Goal: Task Accomplishment & Management: Manage account settings

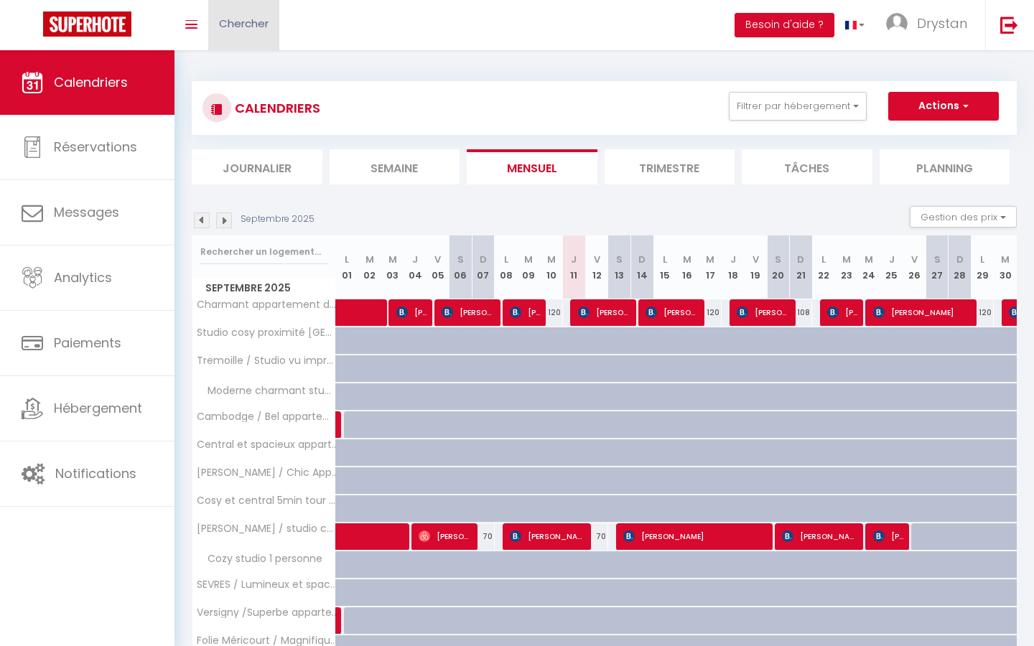
click at [256, 25] on span "Chercher" at bounding box center [244, 23] width 50 height 15
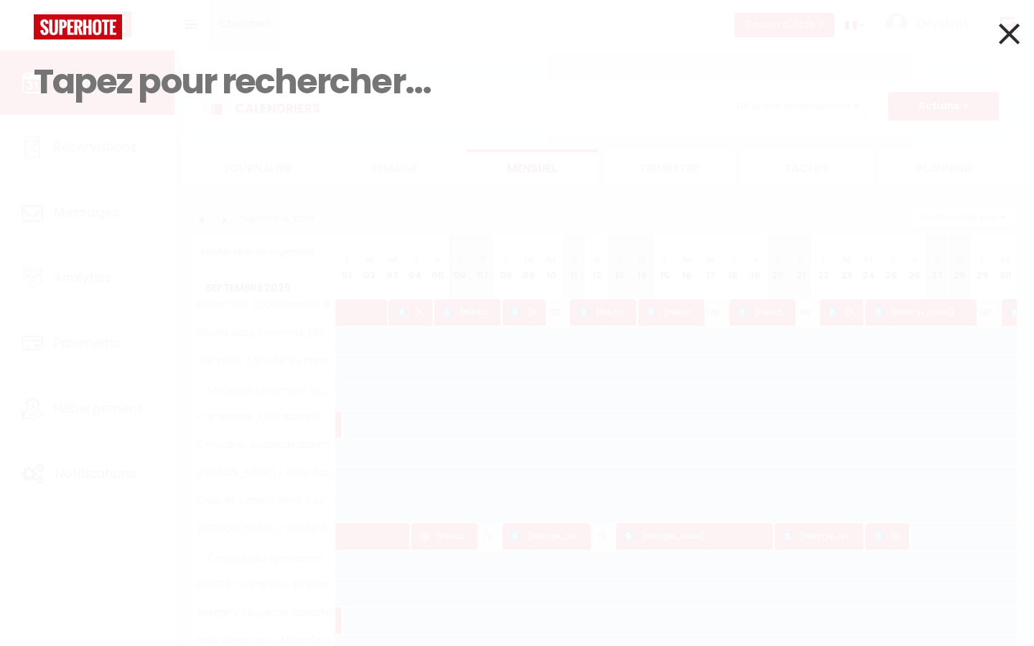
paste input "r [PERSON_NAME]"
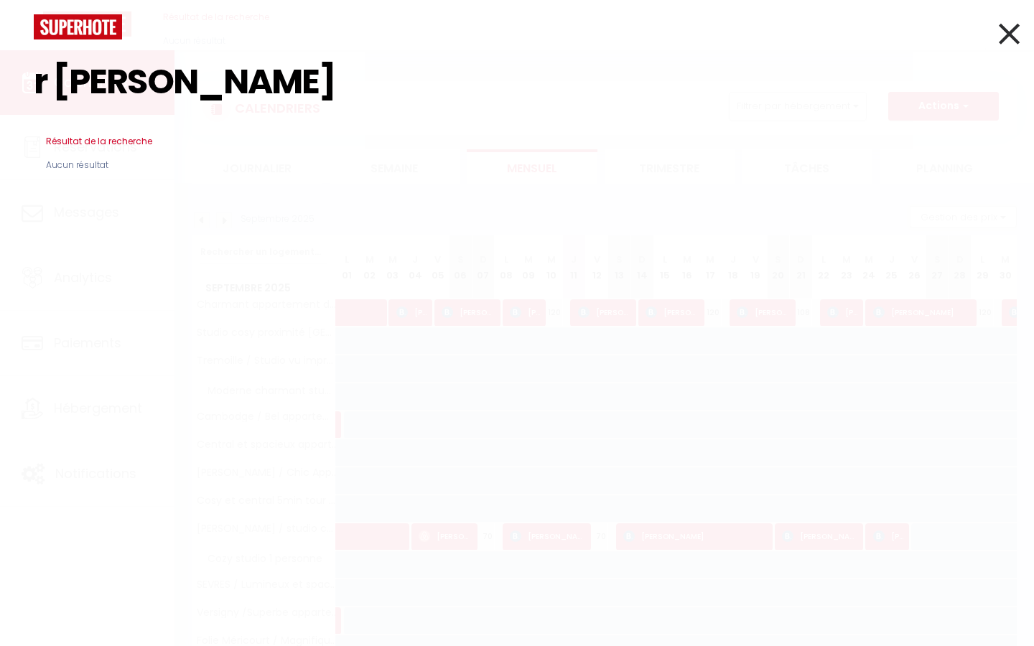
click at [50, 75] on input "r [PERSON_NAME]" at bounding box center [517, 81] width 967 height 85
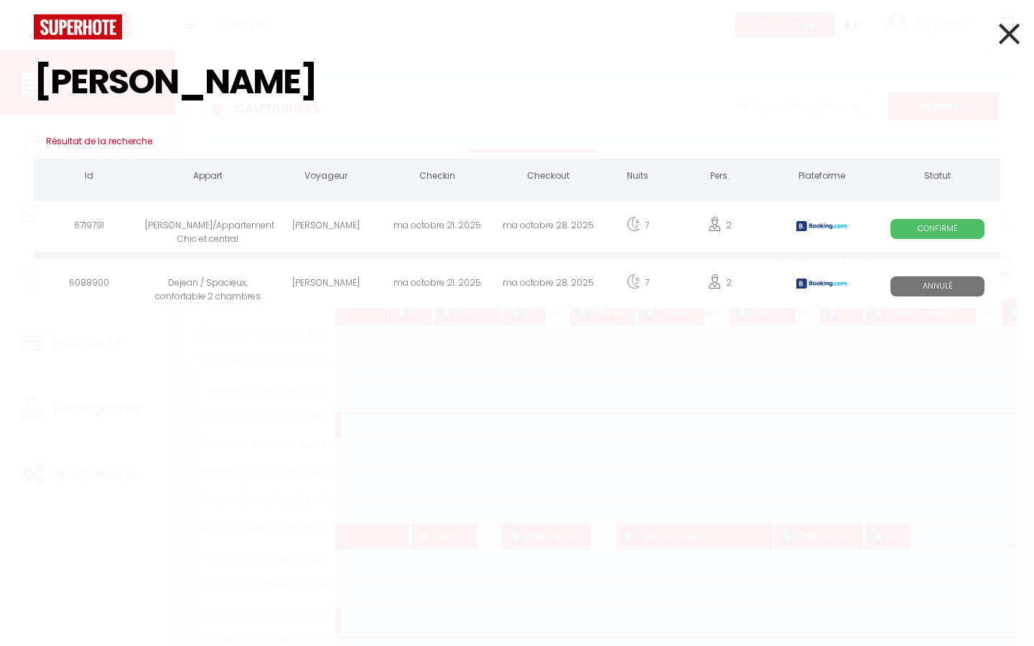
type input "[PERSON_NAME]"
click at [163, 225] on div "[PERSON_NAME]/Appartement Chic et central" at bounding box center [208, 228] width 126 height 47
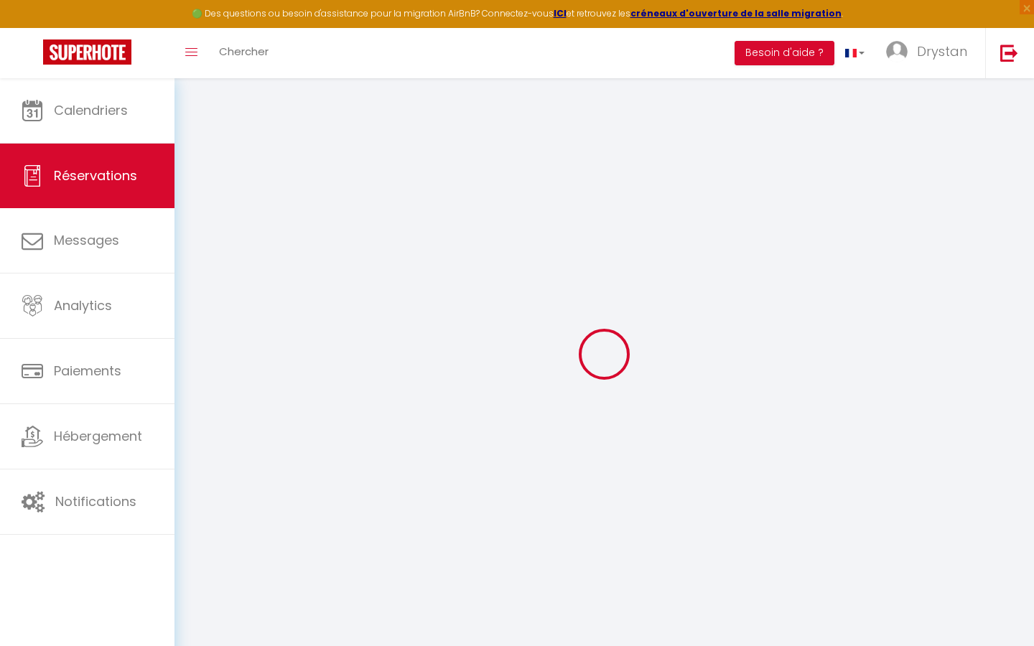
type input "[PERSON_NAME]"
type input "[EMAIL_ADDRESS][DOMAIN_NAME]"
type input "[PHONE_NUMBER]"
select select "IL"
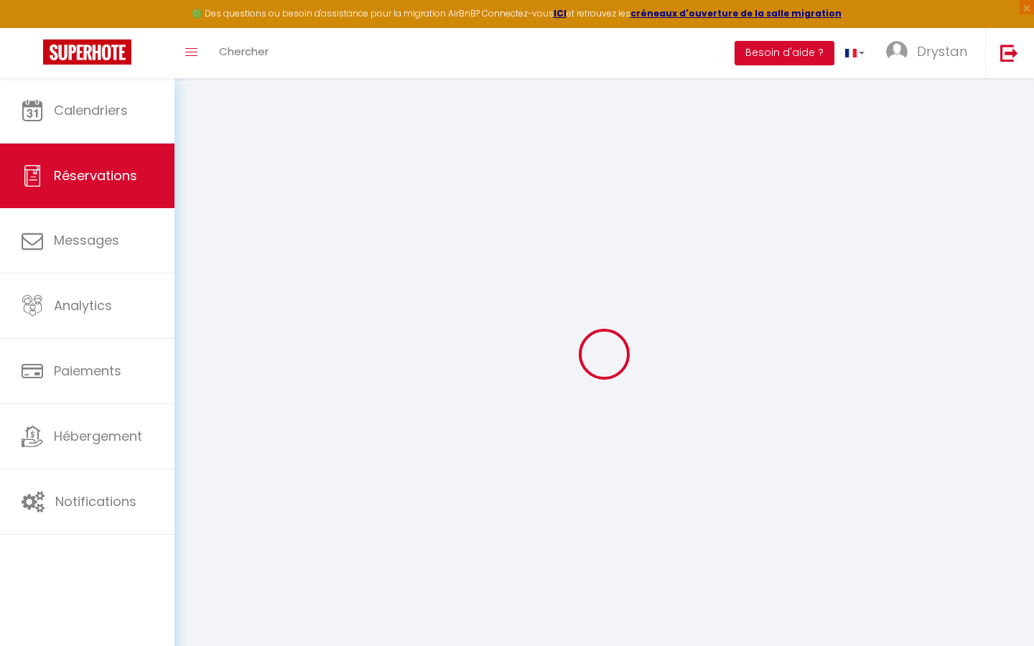
type input "108.43"
type input "11.44"
select select "76153"
select select "1"
select select
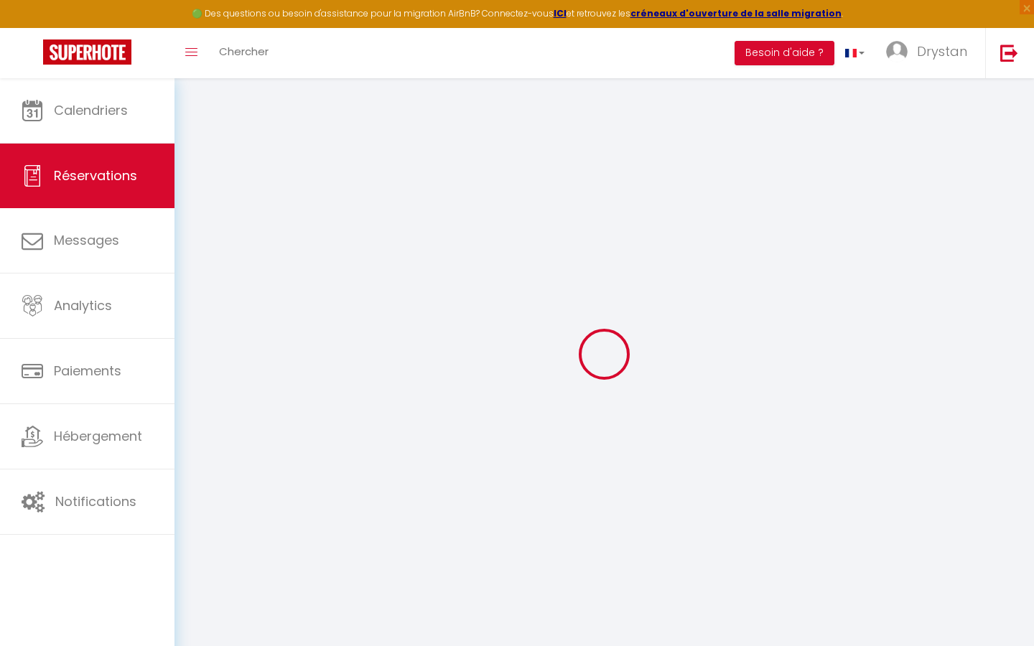
select select
type input "2"
type input "1"
select select "12"
select select
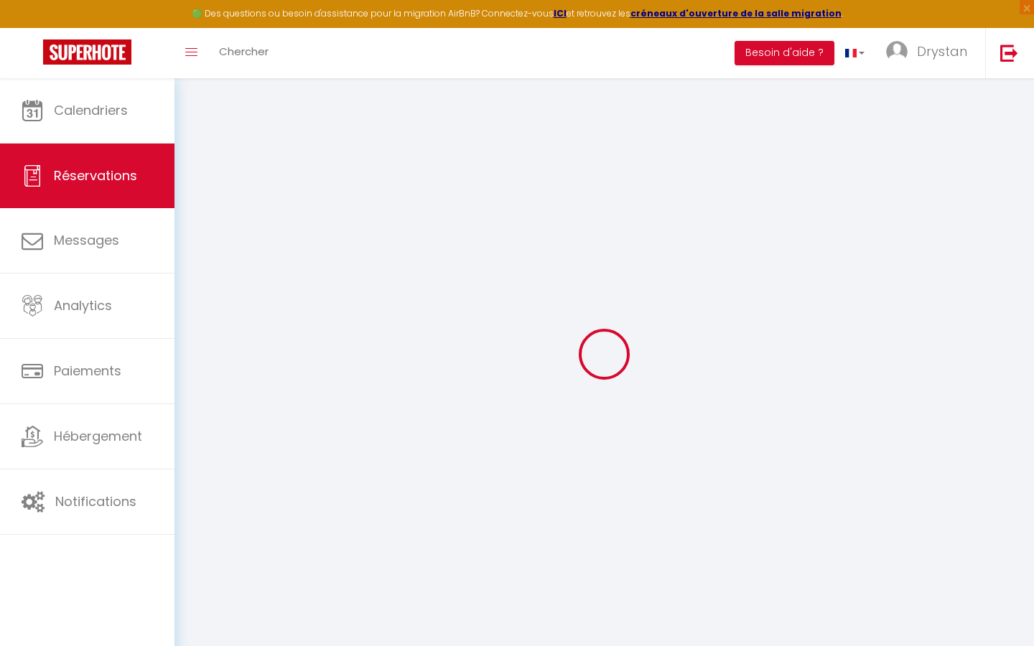
type input "637.84"
checkbox input "false"
type input "0"
select select "2"
type input "0"
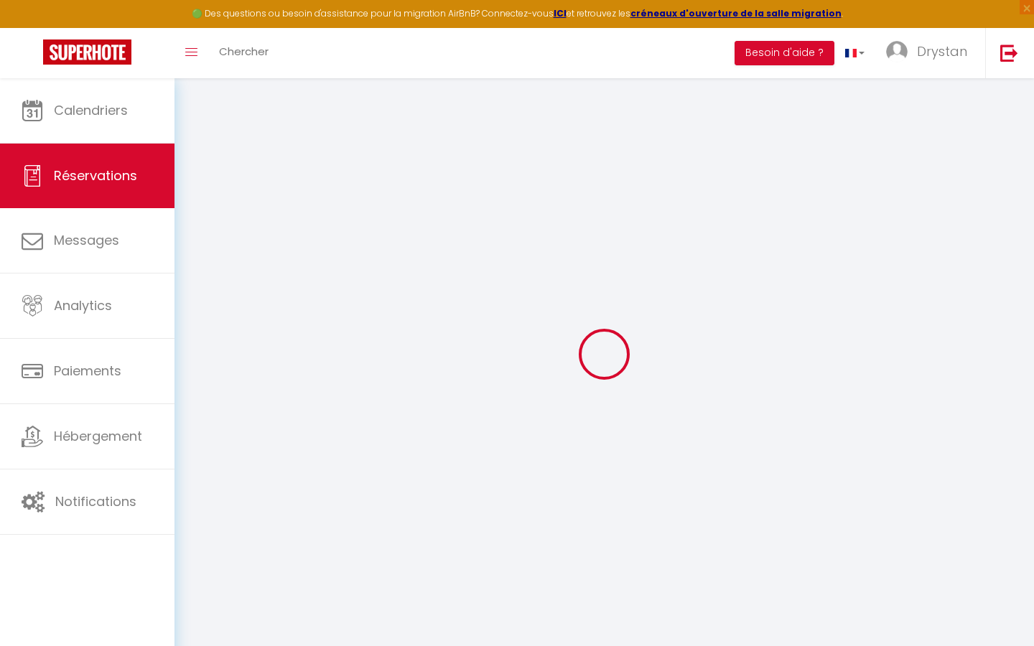
type input "0"
select select
select select "14"
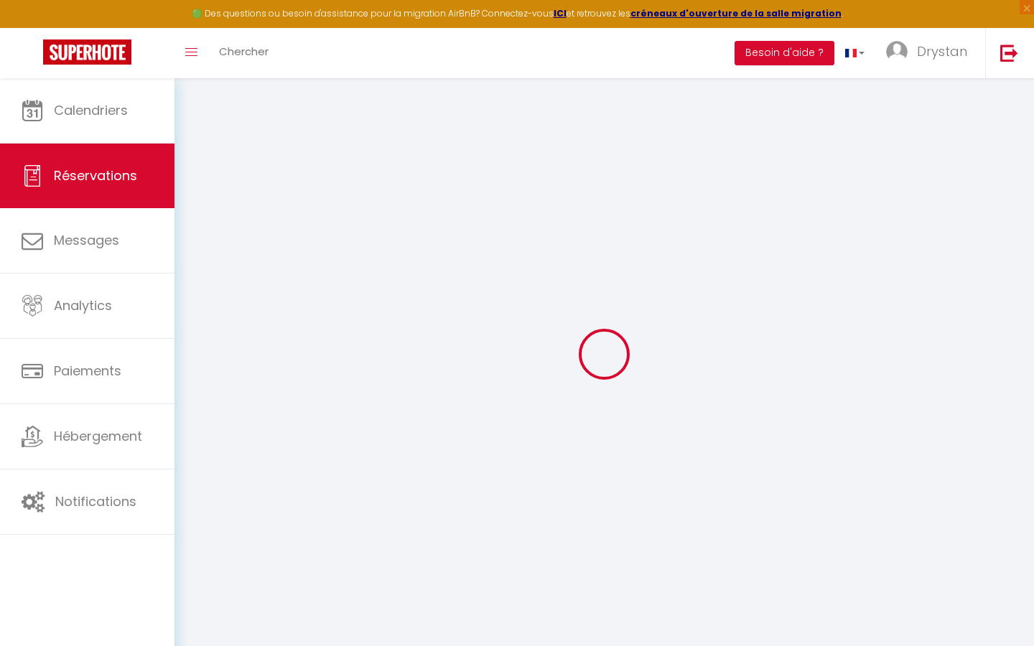
checkbox input "false"
select select
checkbox input "false"
select select
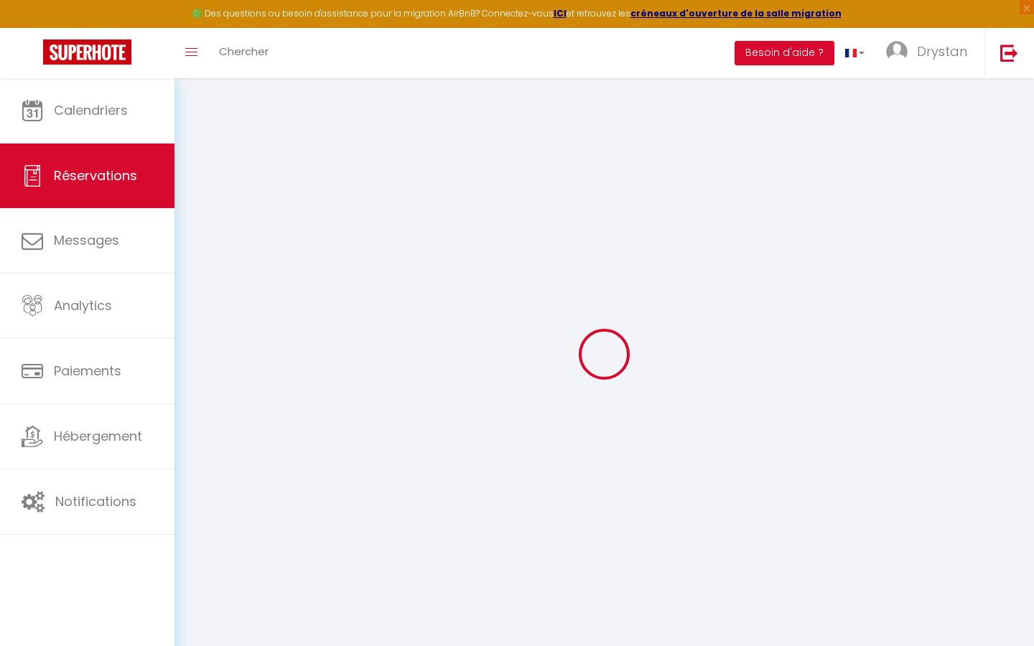
select select
checkbox input "false"
type textarea "** THIS RESERVATION HAS BEEN PRE-PAID ** BOOKING NOTE : Payment charge is EUR 1…"
type input "85"
type input "94.23"
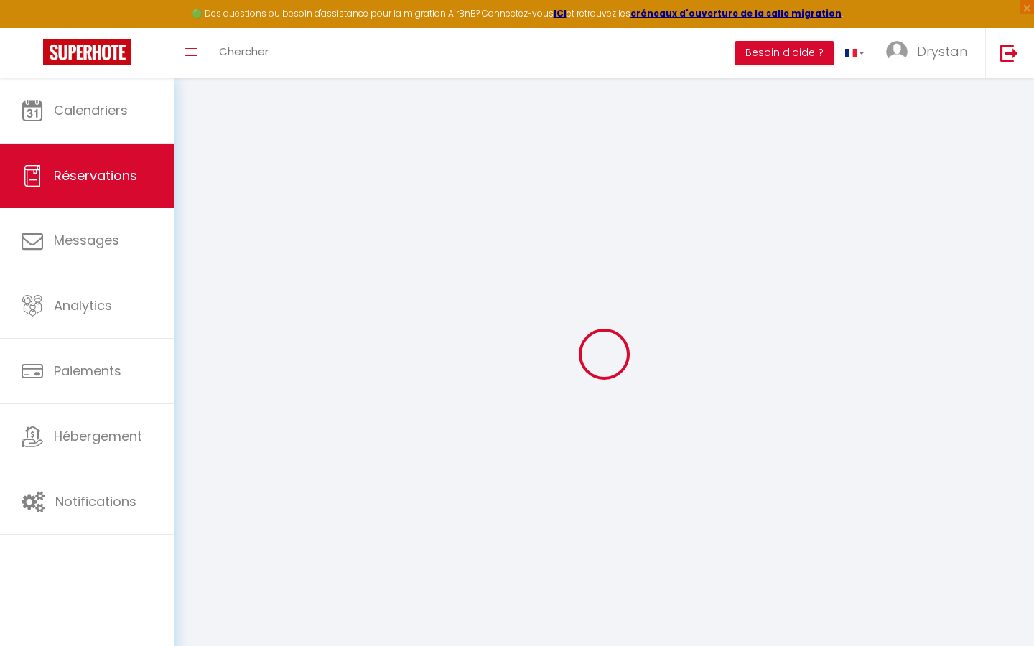
select select
checkbox input "false"
select select
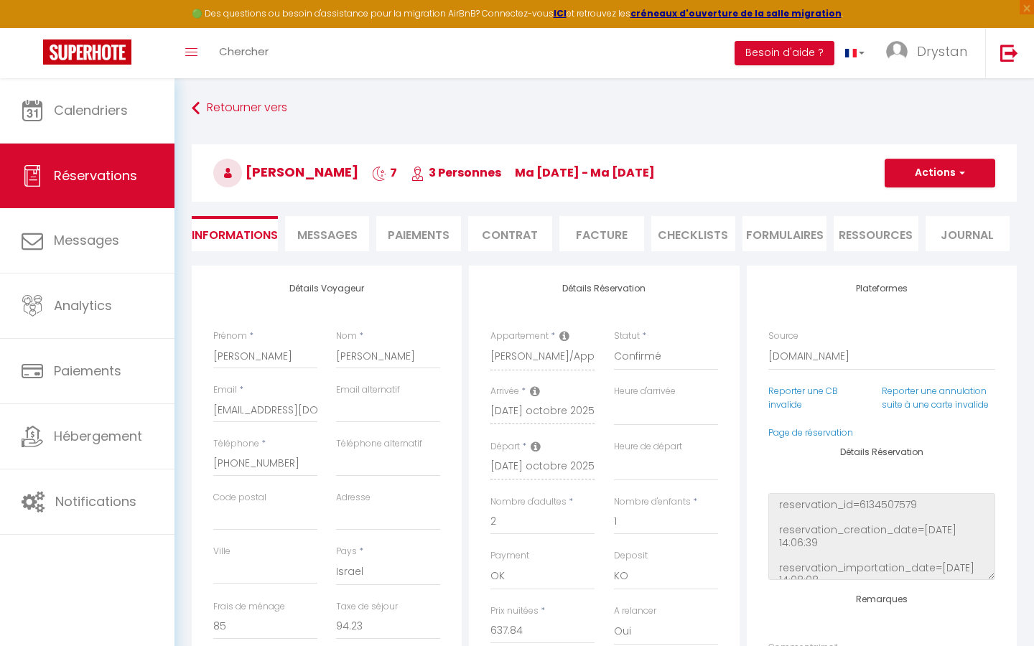
click at [339, 220] on li "Messages" at bounding box center [327, 233] width 84 height 35
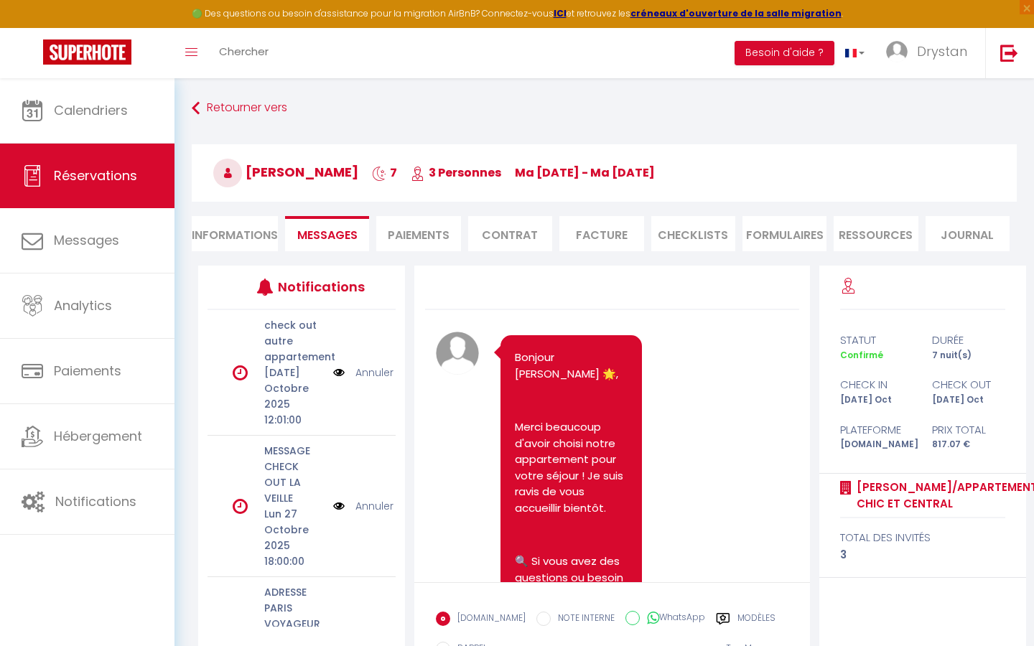
click at [397, 228] on li "Paiements" at bounding box center [418, 233] width 84 height 35
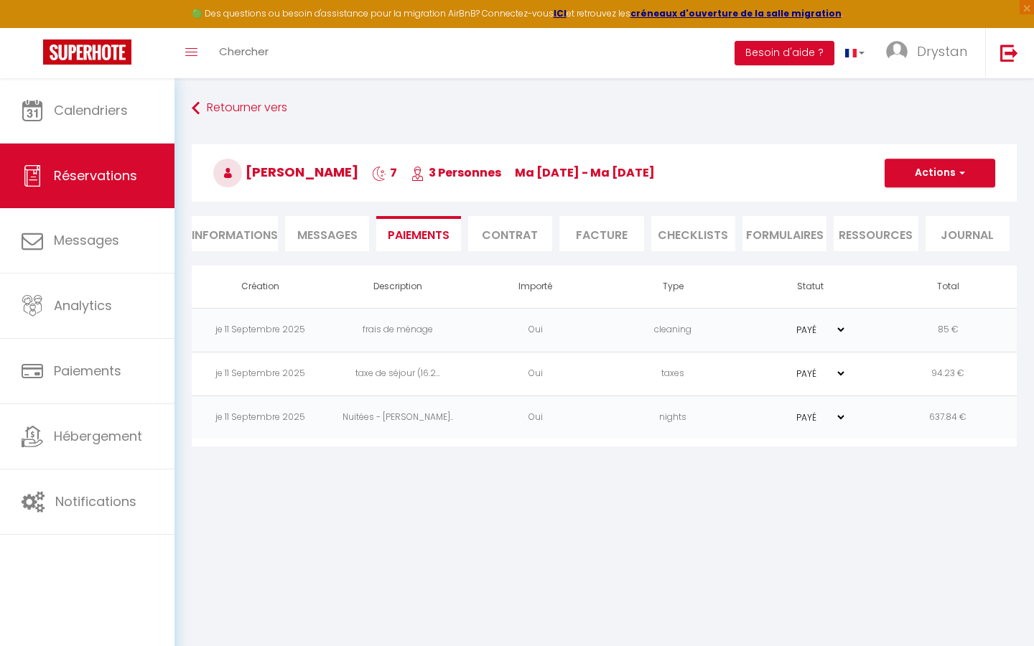
click at [686, 413] on td "nights" at bounding box center [674, 418] width 138 height 44
click at [265, 402] on td "je 11 Septembre 2025" at bounding box center [261, 418] width 138 height 44
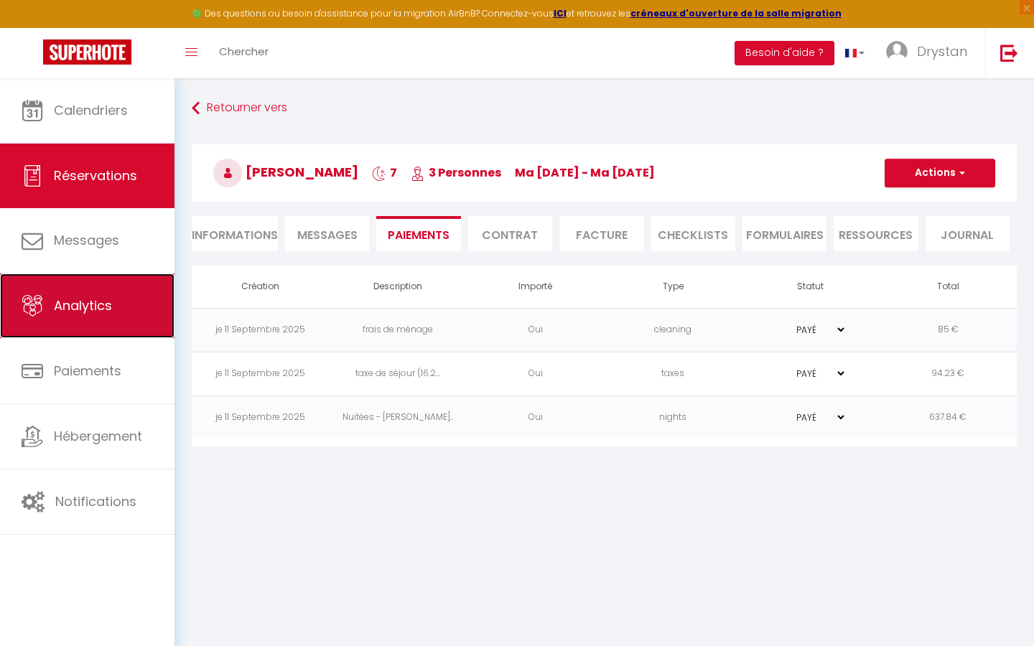
click at [108, 297] on span "Analytics" at bounding box center [83, 306] width 58 height 18
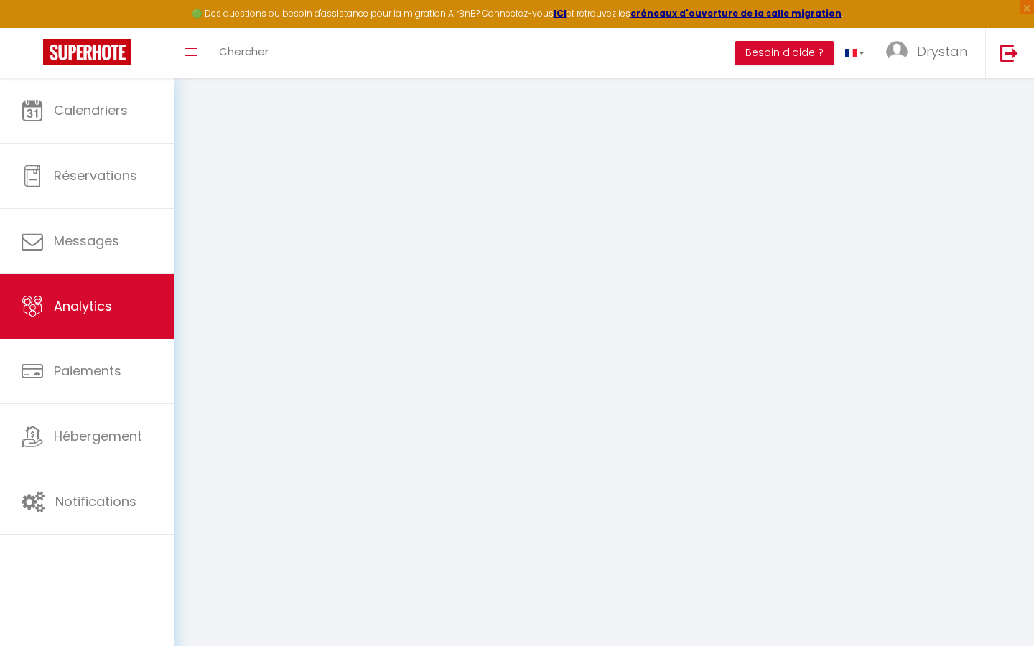
select select "2025"
select select "9"
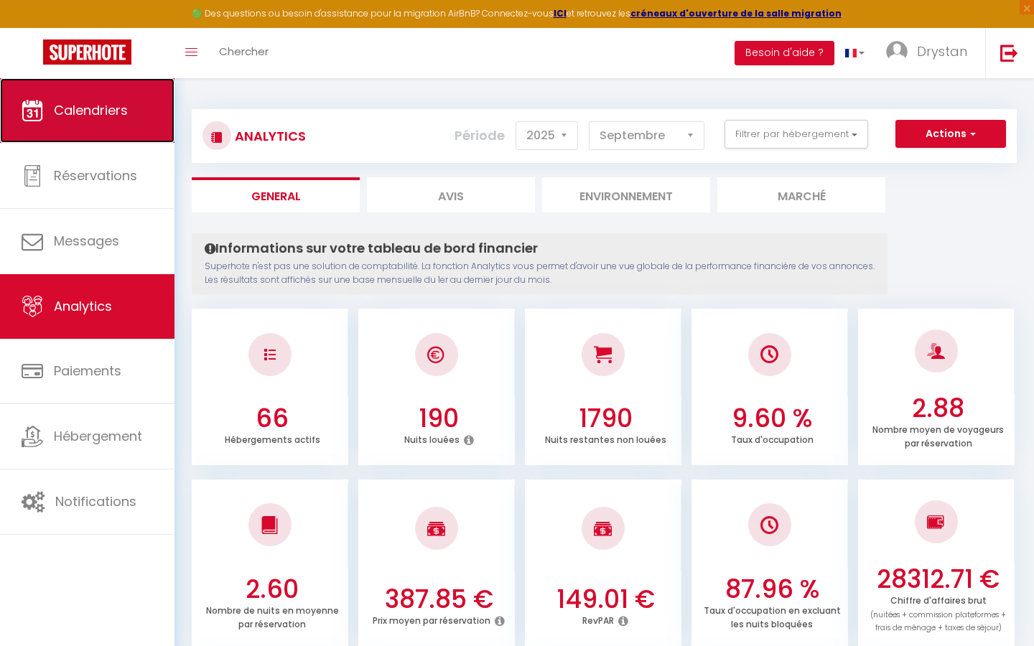
click at [139, 117] on link "Calendriers" at bounding box center [87, 110] width 175 height 65
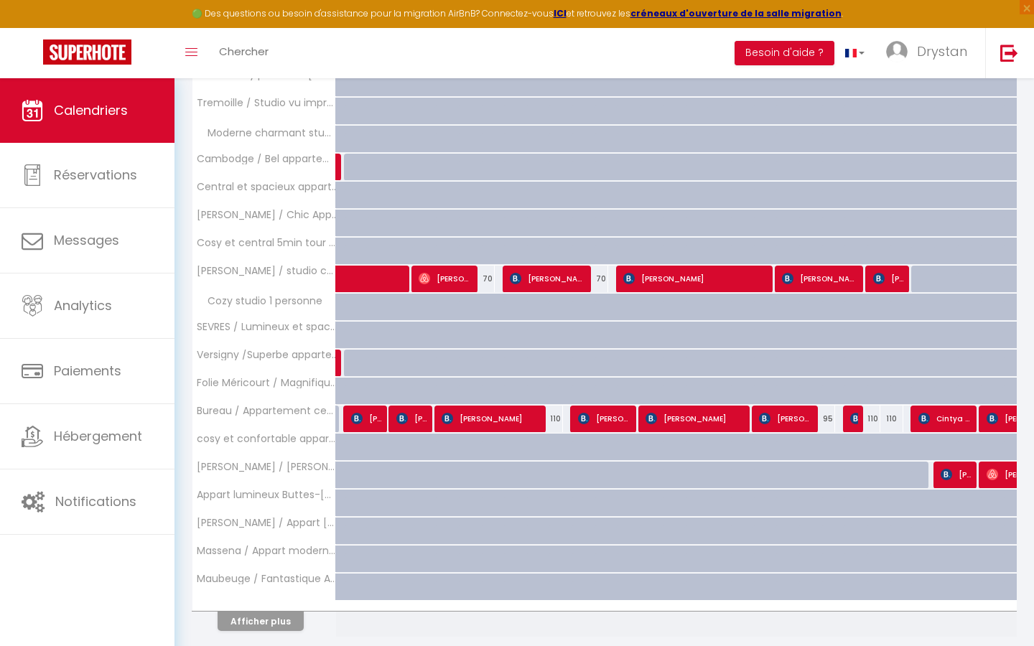
scroll to position [335, 0]
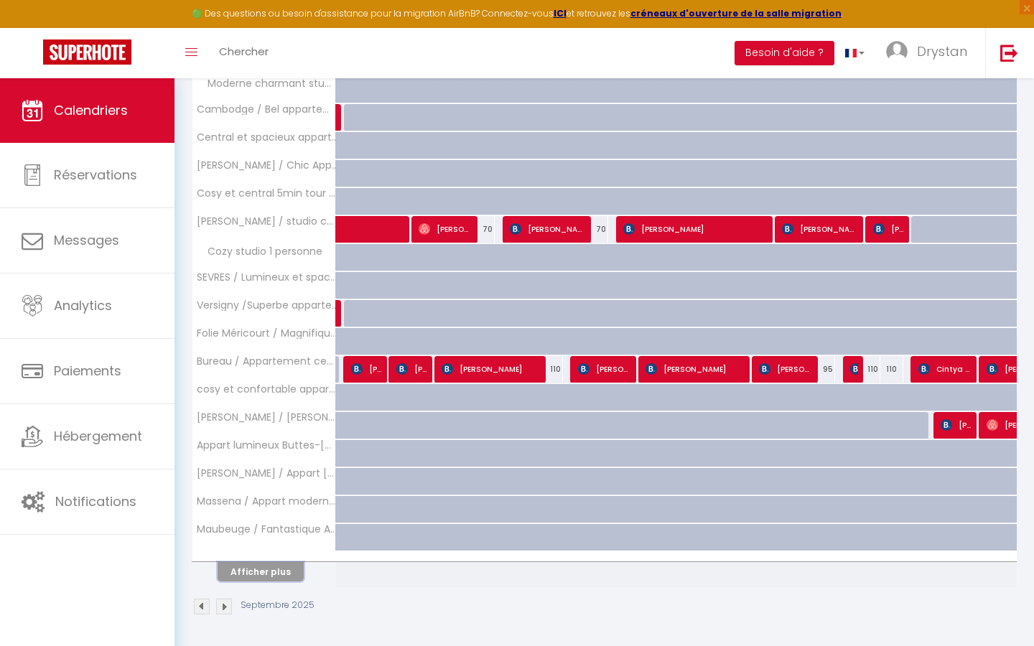
click at [258, 580] on button "Afficher plus" at bounding box center [261, 571] width 86 height 19
select select
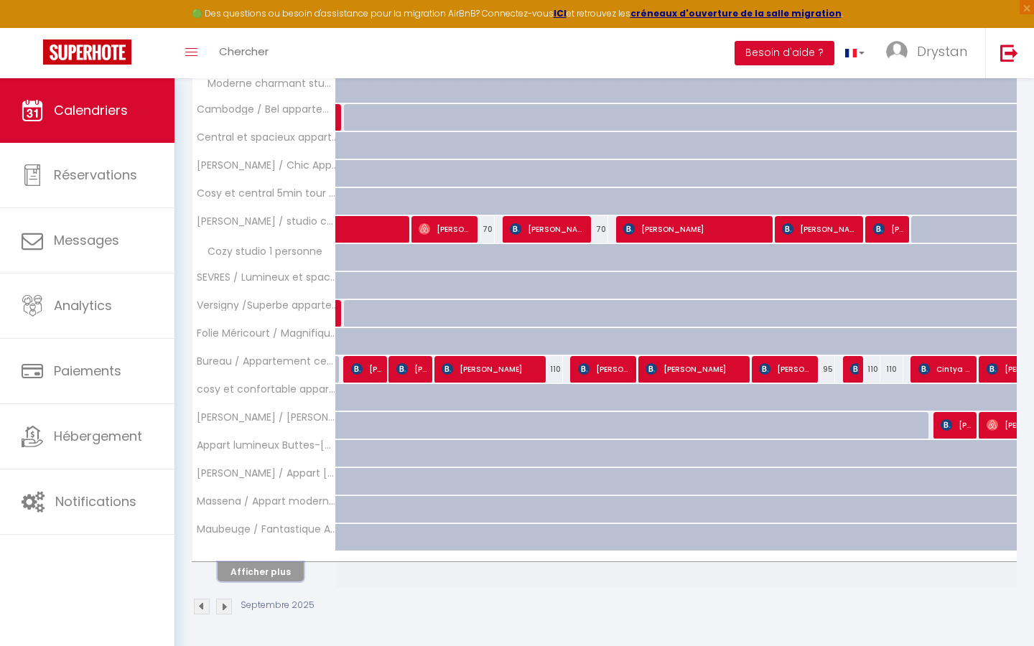
select select
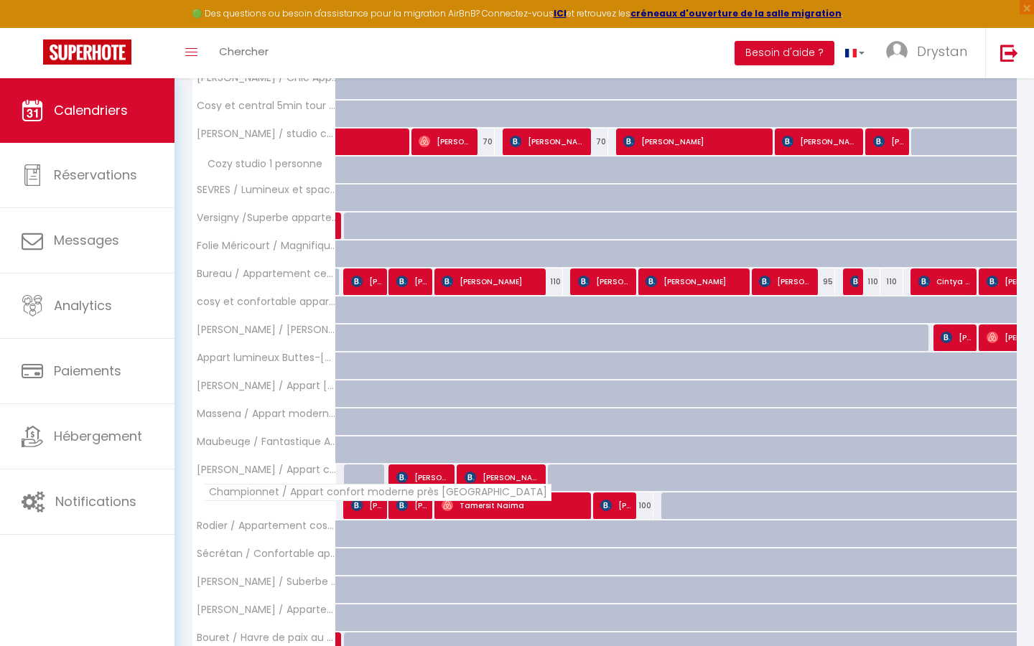
scroll to position [441, 0]
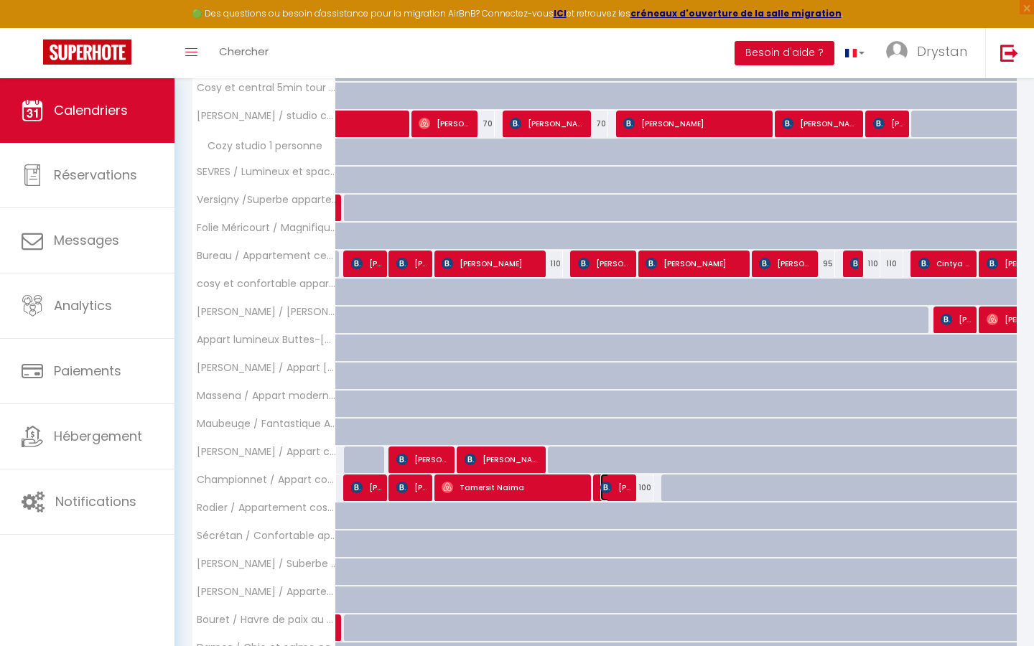
click at [620, 485] on span "[PERSON_NAME]" at bounding box center [615, 487] width 31 height 27
select select "OK"
select select "KO"
select select "0"
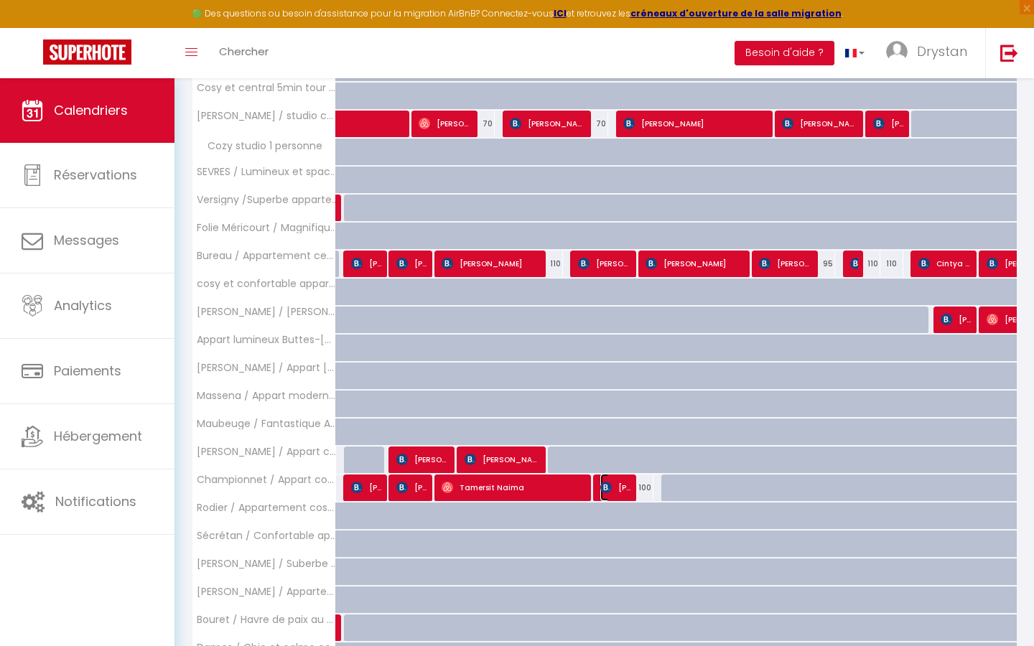
select select "1"
select select
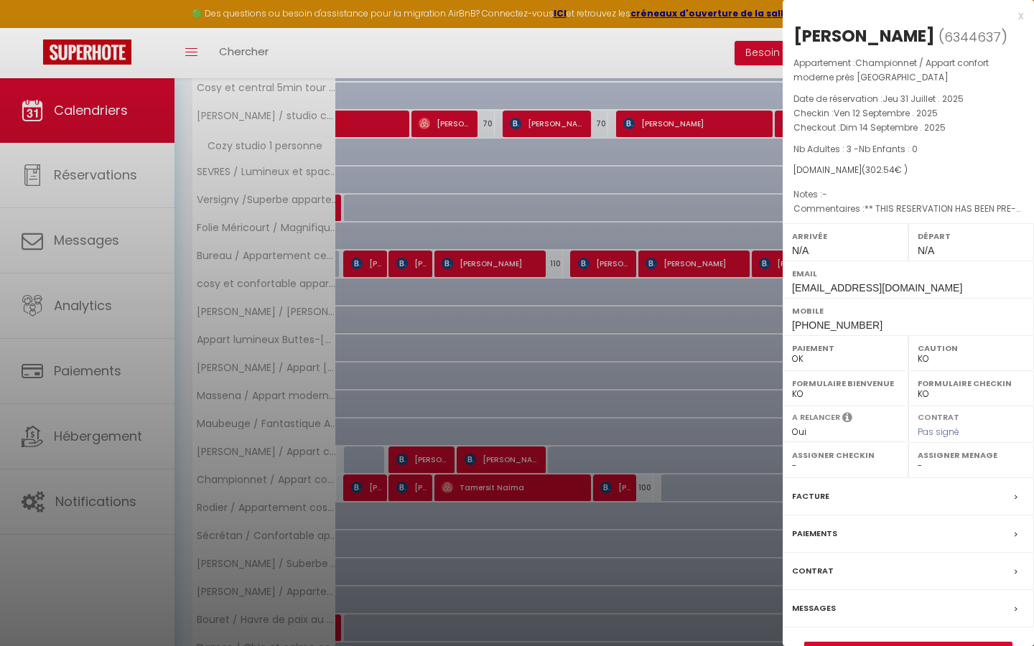
click at [620, 485] on div at bounding box center [517, 323] width 1034 height 646
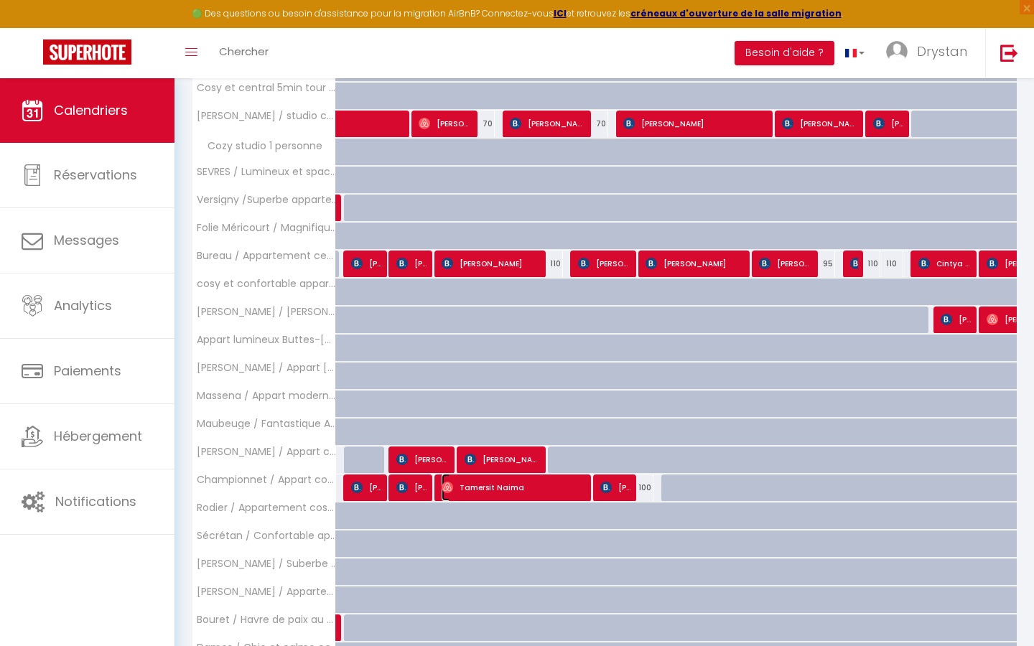
click at [537, 493] on span "Tamersit Naima" at bounding box center [515, 487] width 146 height 27
select select "OK"
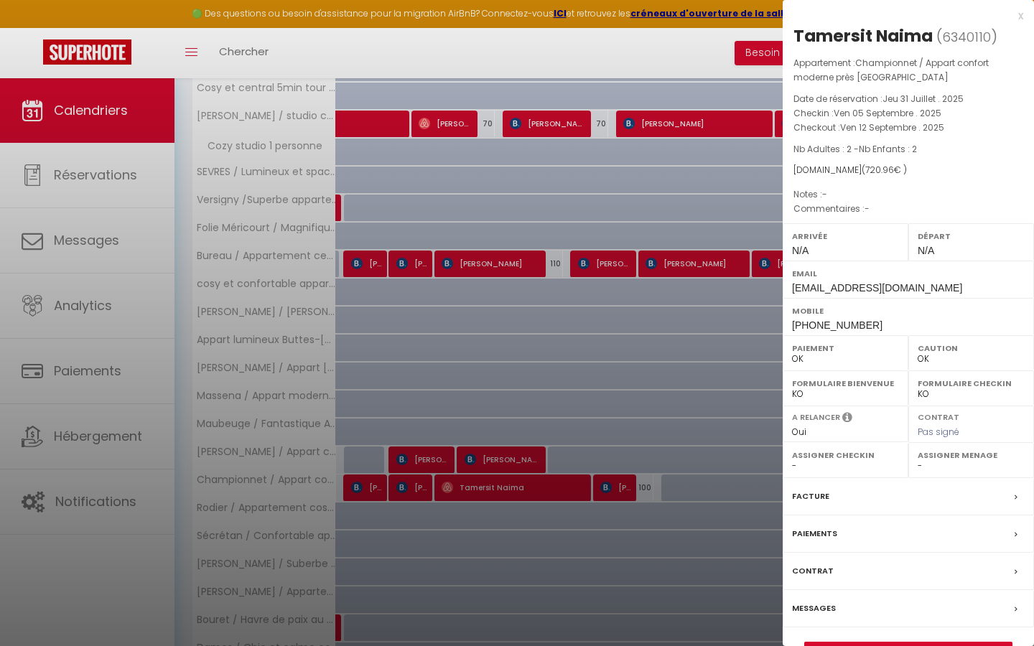
click at [503, 335] on div at bounding box center [517, 323] width 1034 height 646
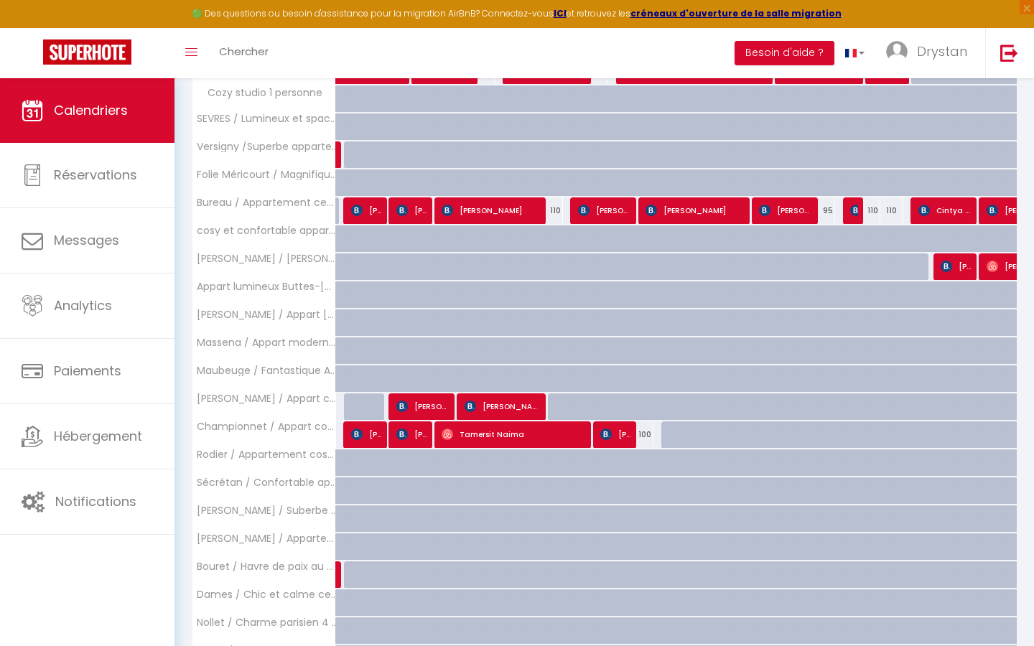
scroll to position [506, 0]
